Goal: Download file/media

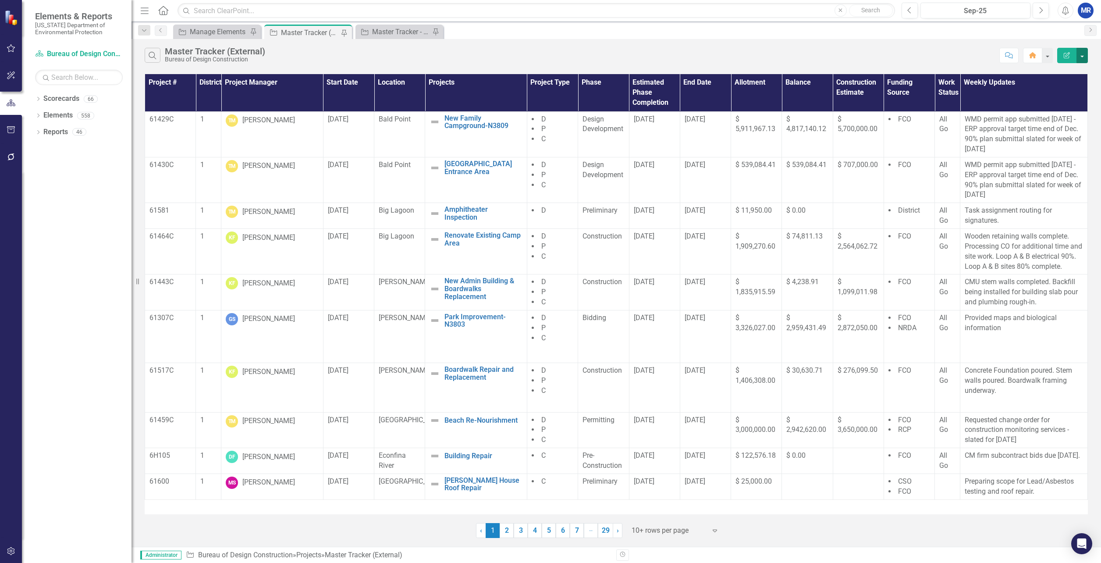
click at [1084, 53] on button "button" at bounding box center [1081, 55] width 11 height 15
click at [1052, 92] on link "PDF Export to PDF" at bounding box center [1052, 89] width 69 height 16
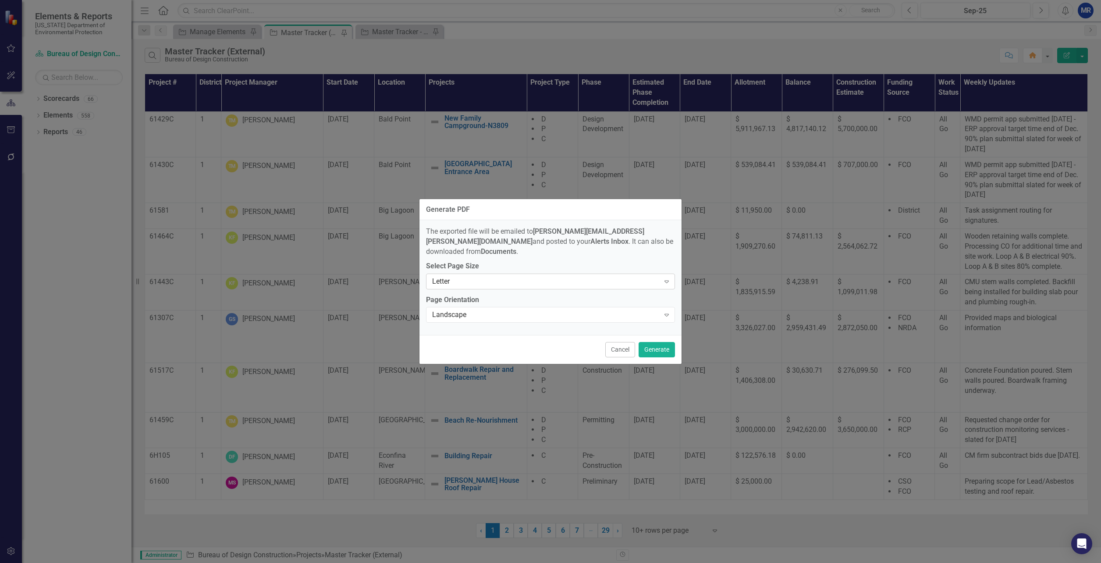
click at [615, 273] on div "Letter Expand" at bounding box center [550, 281] width 249 height 16
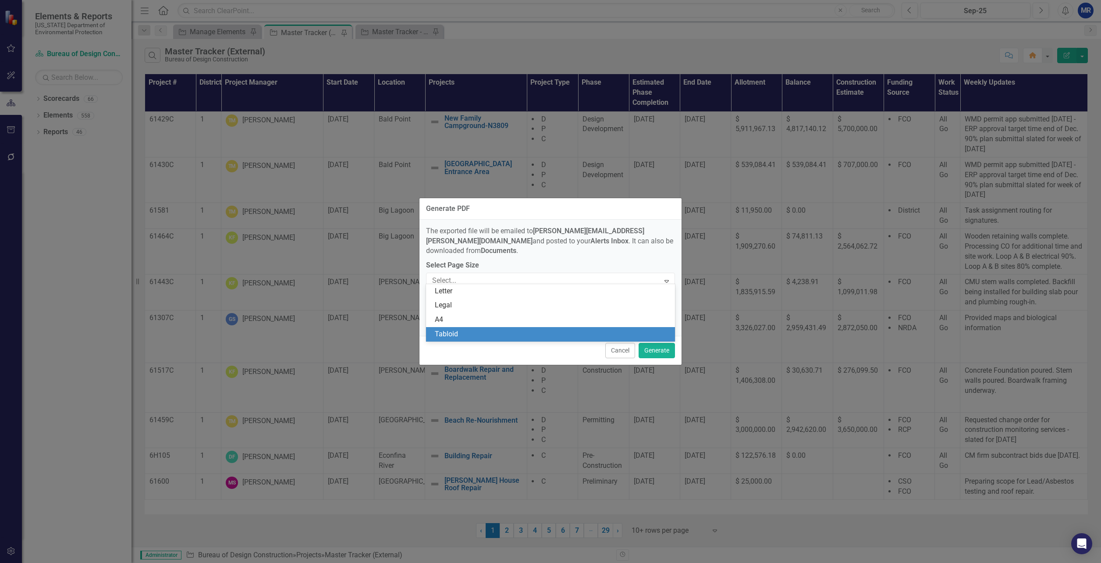
click at [514, 334] on div "Tabloid" at bounding box center [552, 334] width 235 height 10
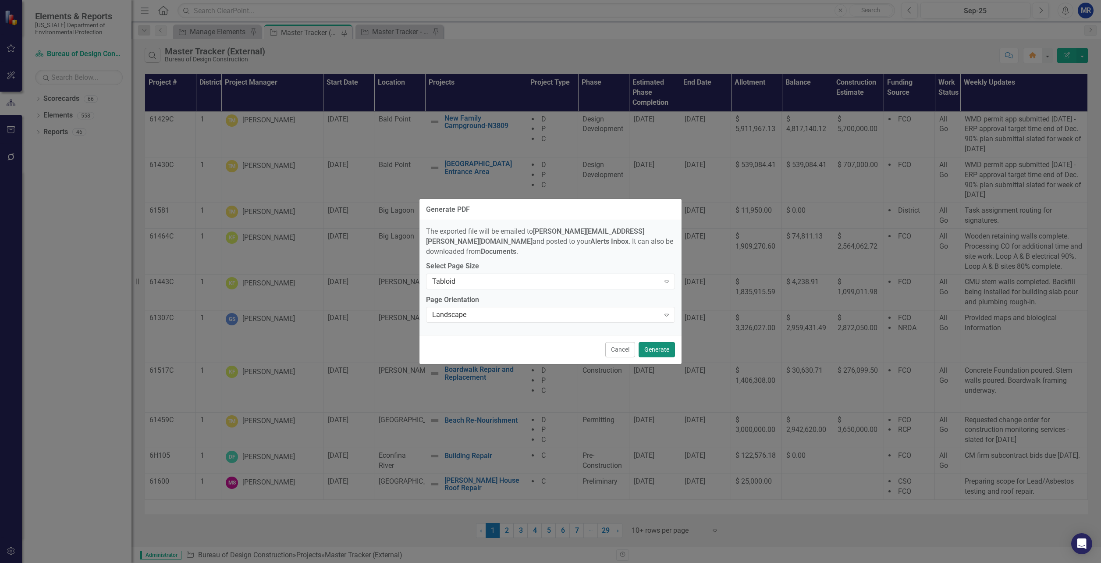
click at [666, 346] on button "Generate" at bounding box center [656, 349] width 36 height 15
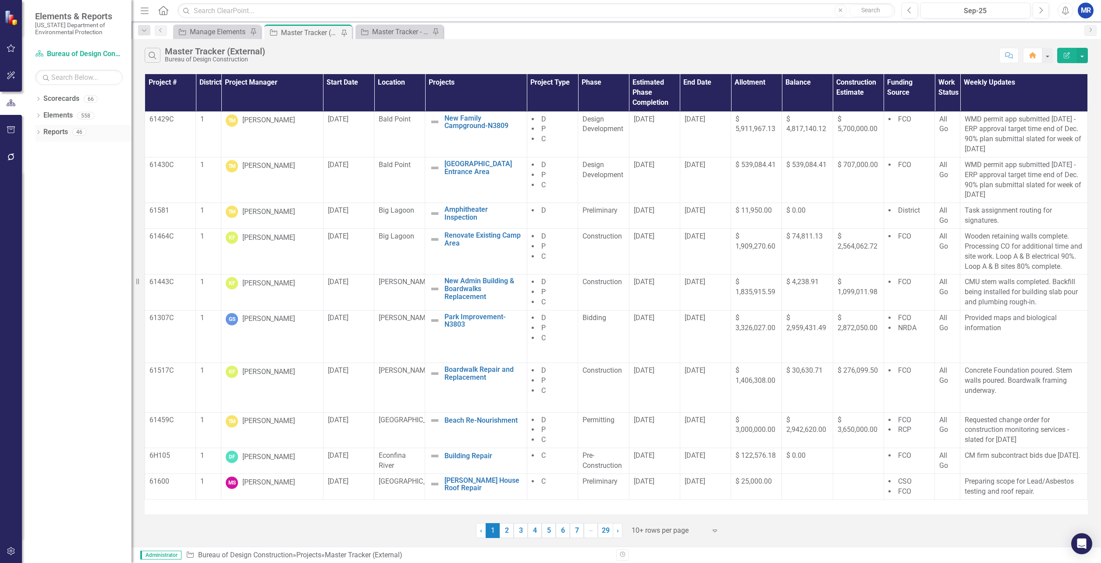
click at [40, 131] on icon "Dropdown" at bounding box center [38, 133] width 6 height 5
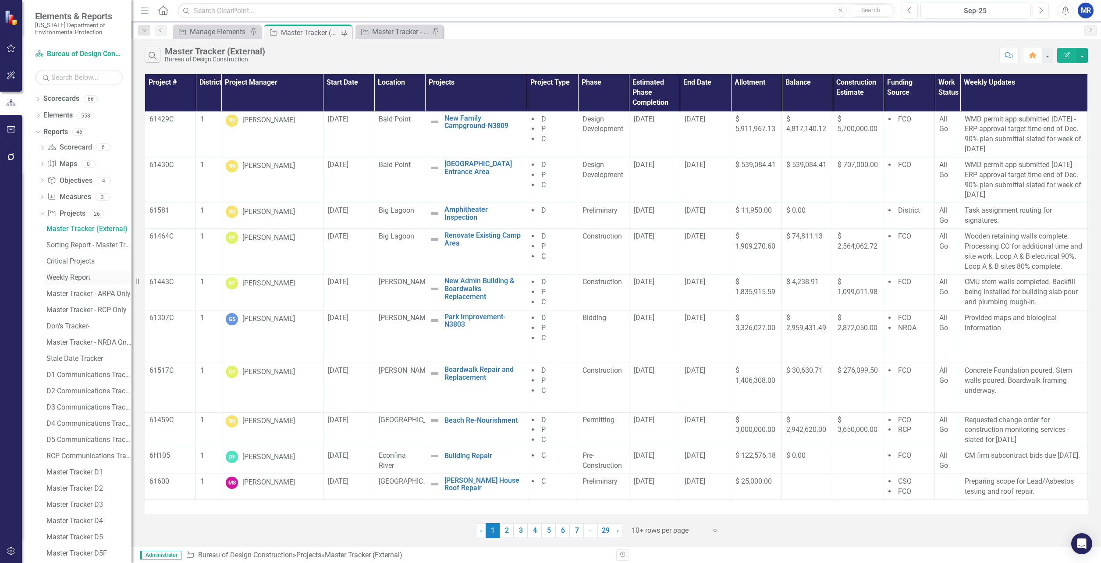
click at [80, 279] on div "Weekly Report" at bounding box center [88, 277] width 85 height 8
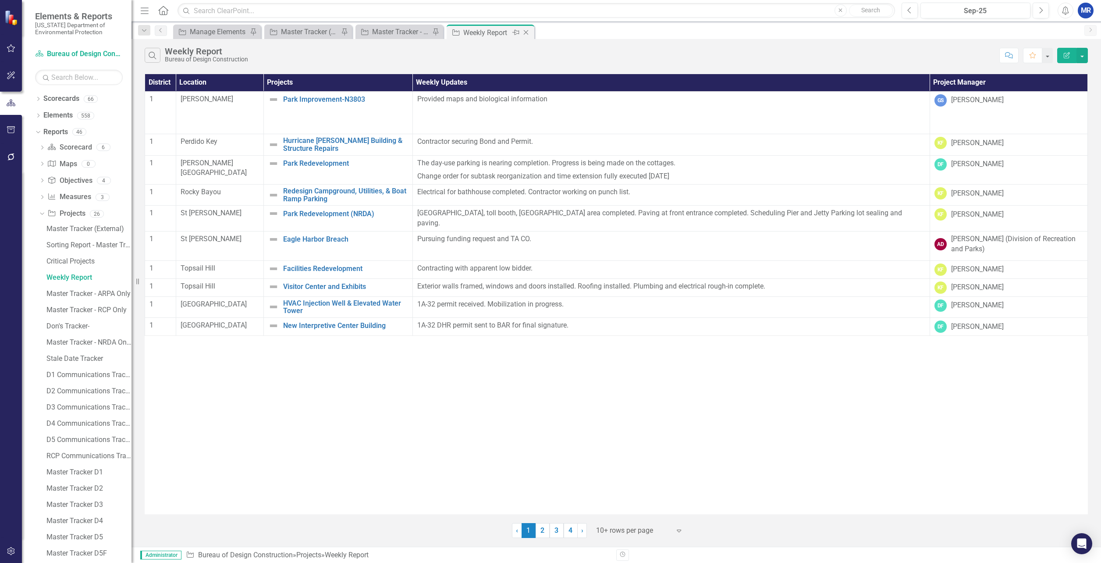
click at [517, 32] on icon "Pin" at bounding box center [515, 32] width 7 height 9
click at [1080, 53] on button "button" at bounding box center [1081, 55] width 11 height 15
click at [1051, 91] on link "PDF Export to PDF" at bounding box center [1052, 89] width 69 height 16
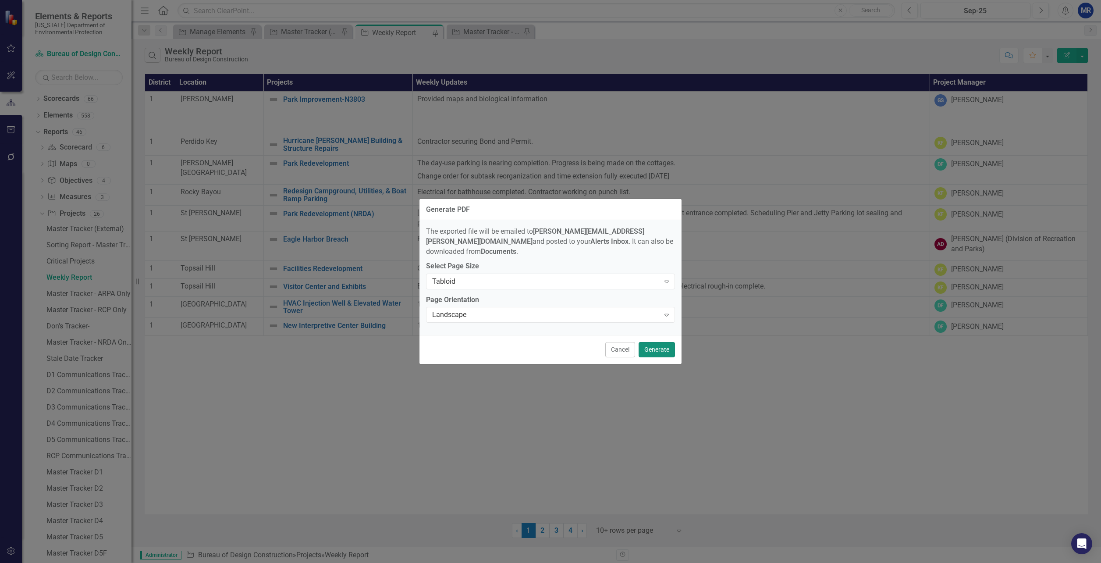
click at [657, 342] on button "Generate" at bounding box center [656, 349] width 36 height 15
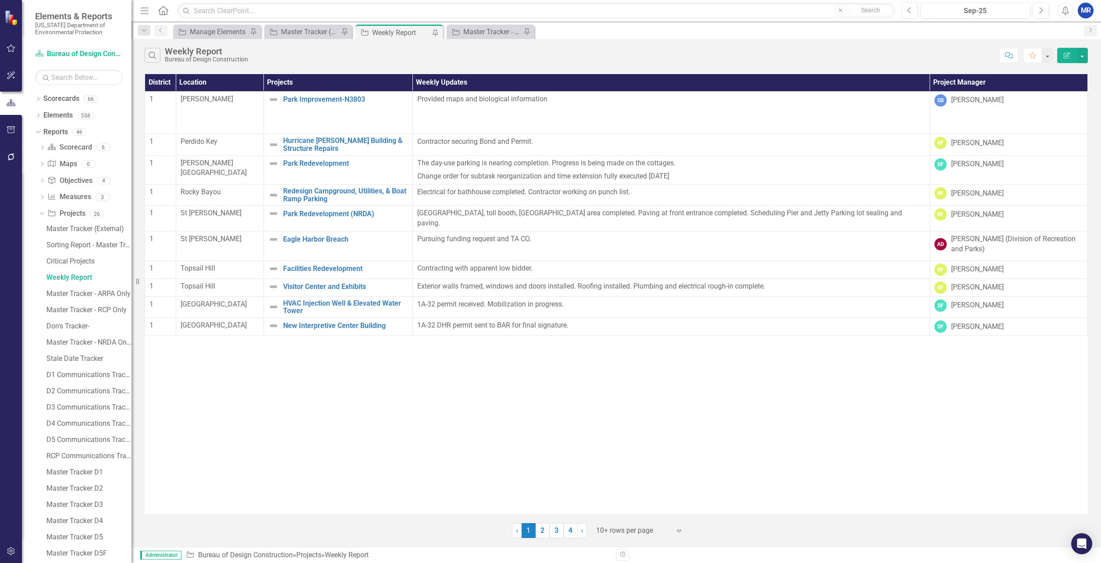
click at [1089, 56] on div "Search Weekly Report Bureau of Design Construction Comment Favorite Edit Report" at bounding box center [615, 53] width 969 height 28
click at [1084, 59] on button "button" at bounding box center [1081, 55] width 11 height 15
click at [1066, 91] on link "PDF Export to PDF" at bounding box center [1052, 89] width 69 height 16
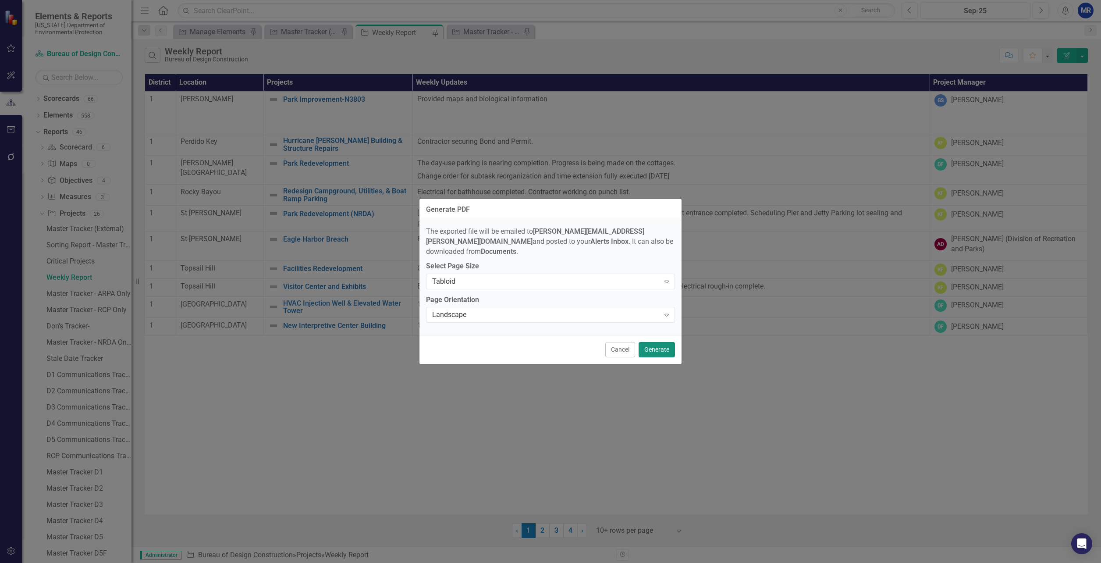
click at [659, 342] on button "Generate" at bounding box center [656, 349] width 36 height 15
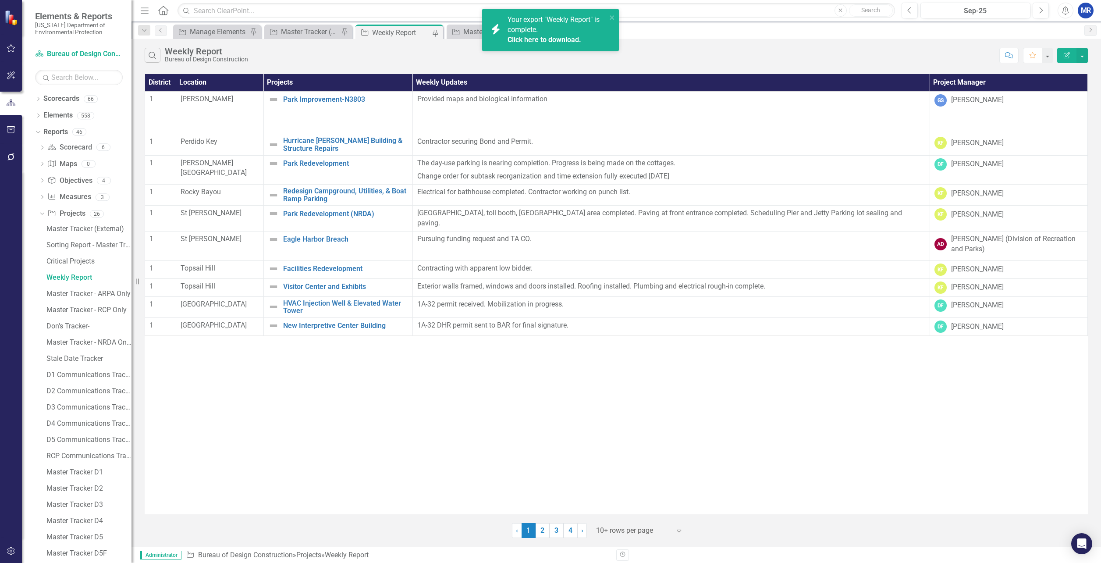
click at [555, 36] on link "Click here to download." at bounding box center [544, 39] width 74 height 8
